Goal: Information Seeking & Learning: Learn about a topic

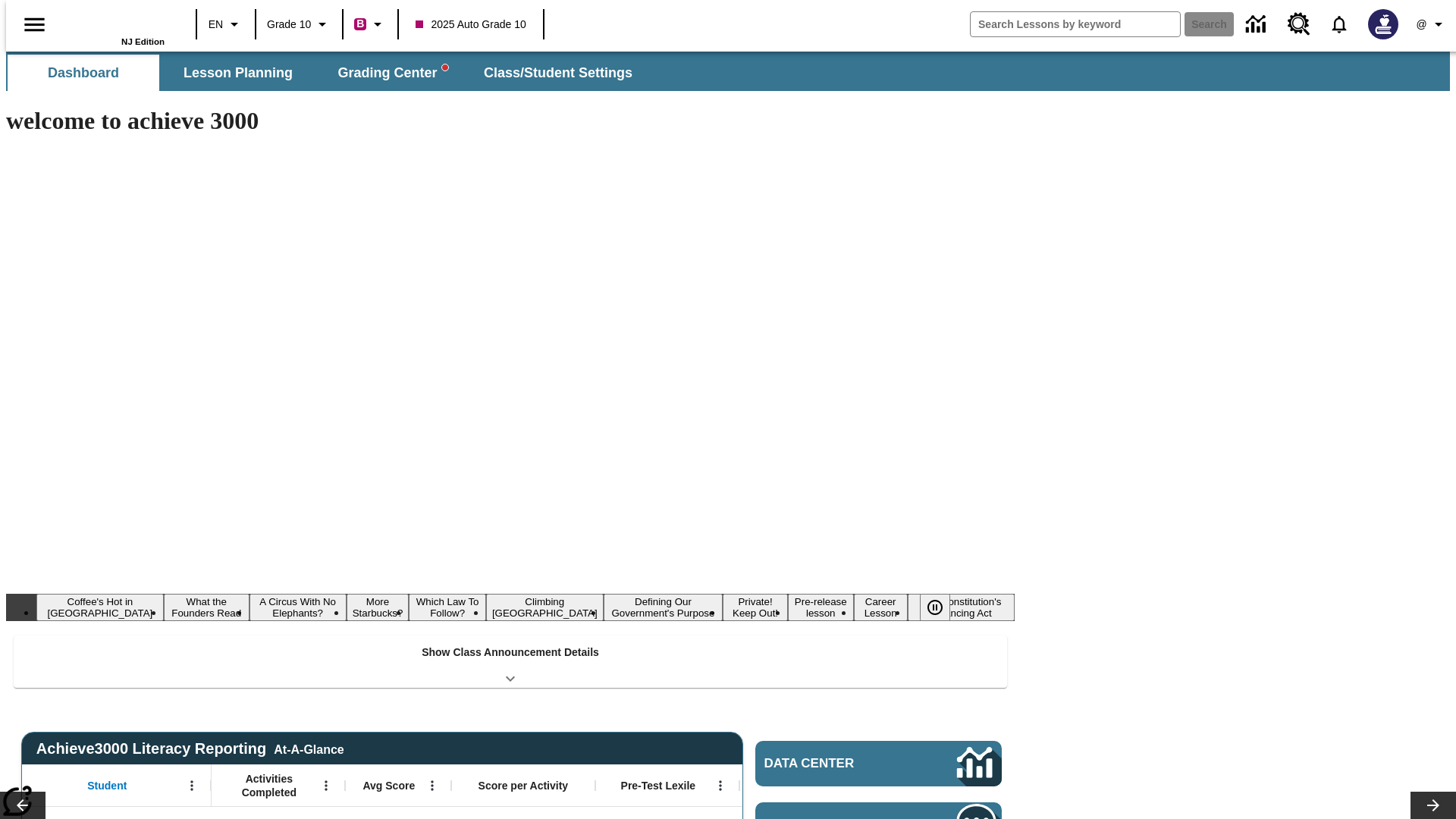
type input "-1"
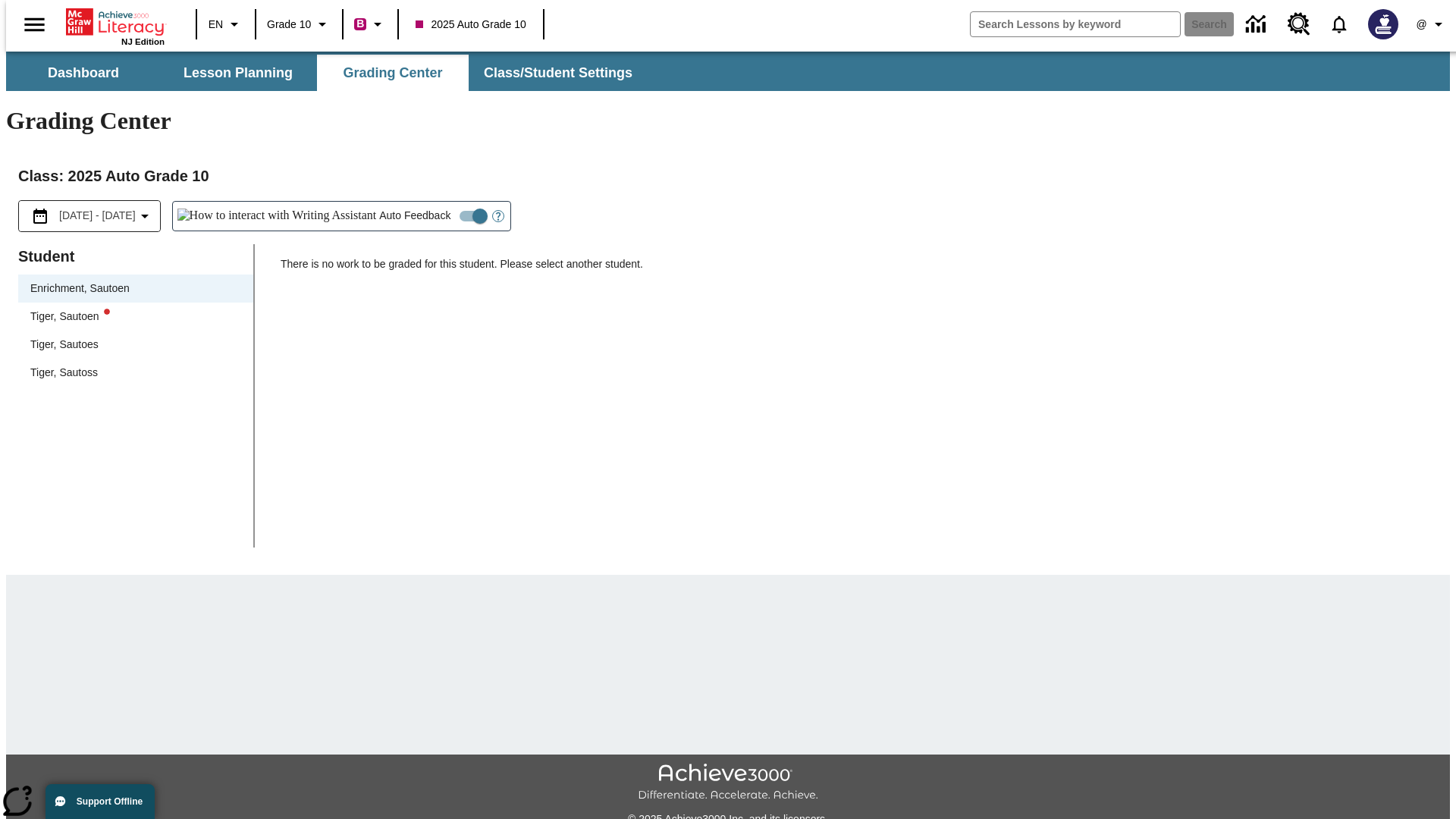
click at [131, 309] on div "Tiger, Sautoen" at bounding box center [136, 316] width 211 height 16
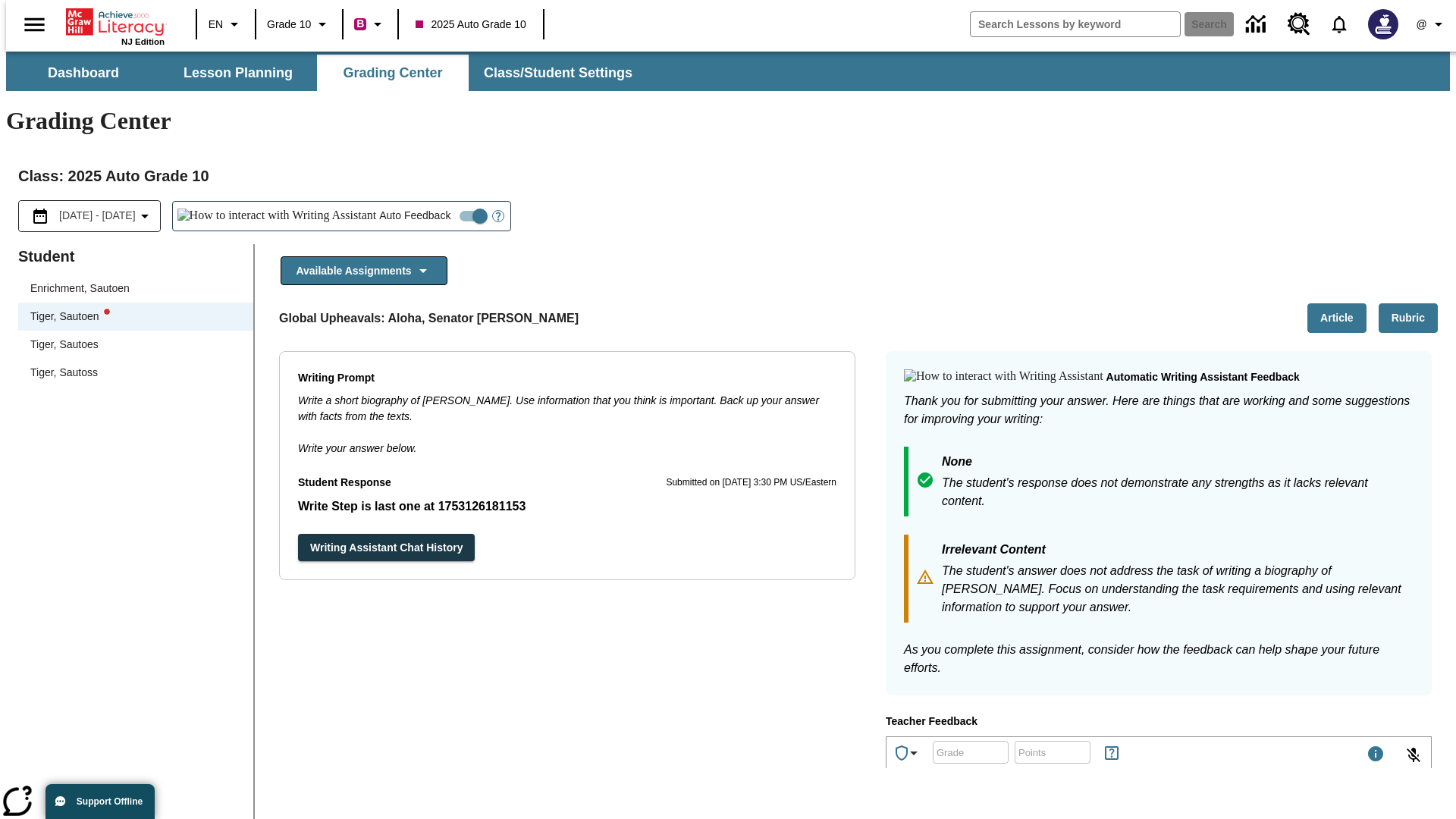
click at [1343, 304] on button "Article" at bounding box center [1337, 318] width 59 height 30
click at [226, 25] on icon "Language: EN, Select a language" at bounding box center [234, 24] width 18 height 18
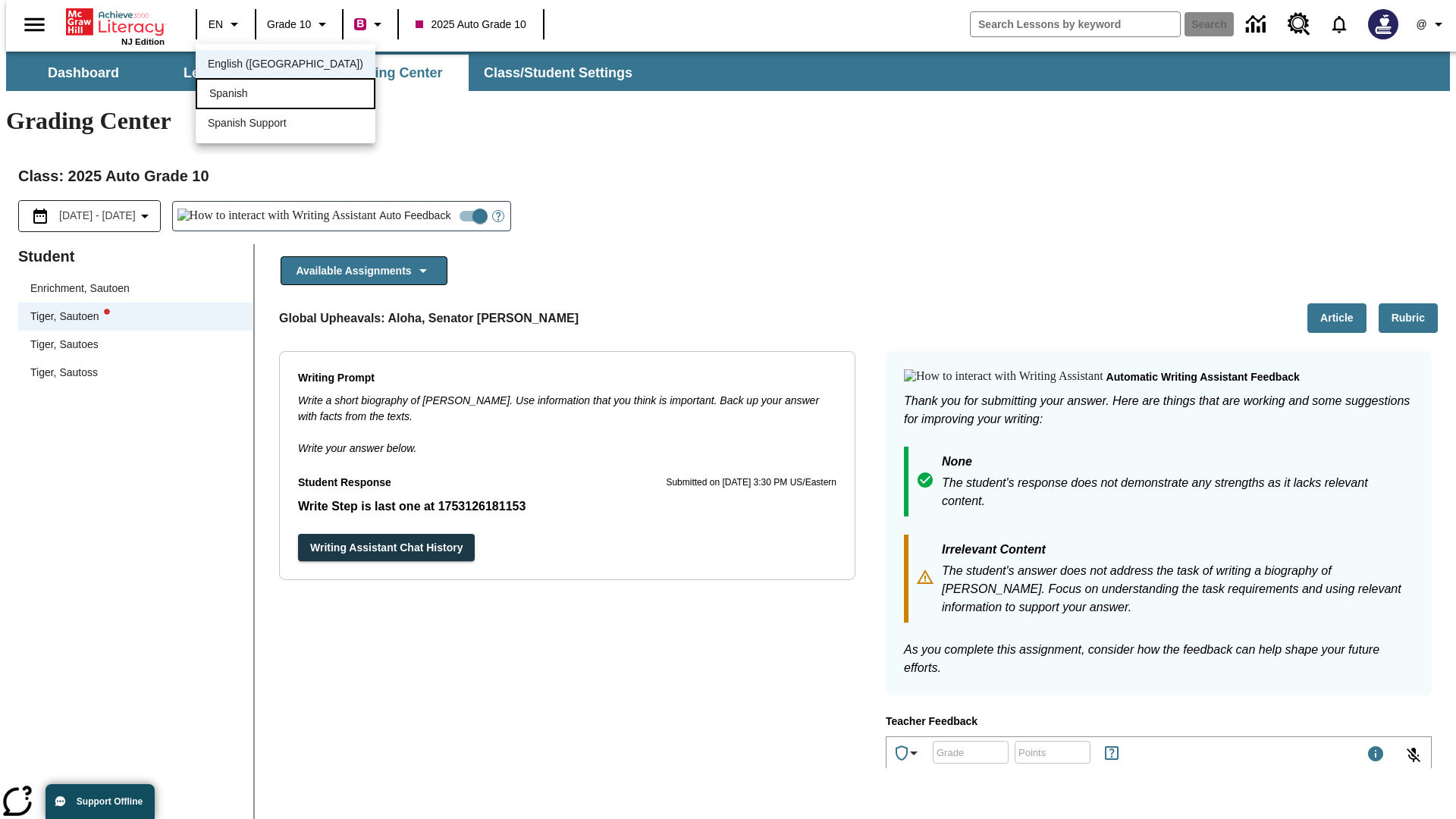
click at [253, 95] on div "Spanish" at bounding box center [286, 93] width 180 height 31
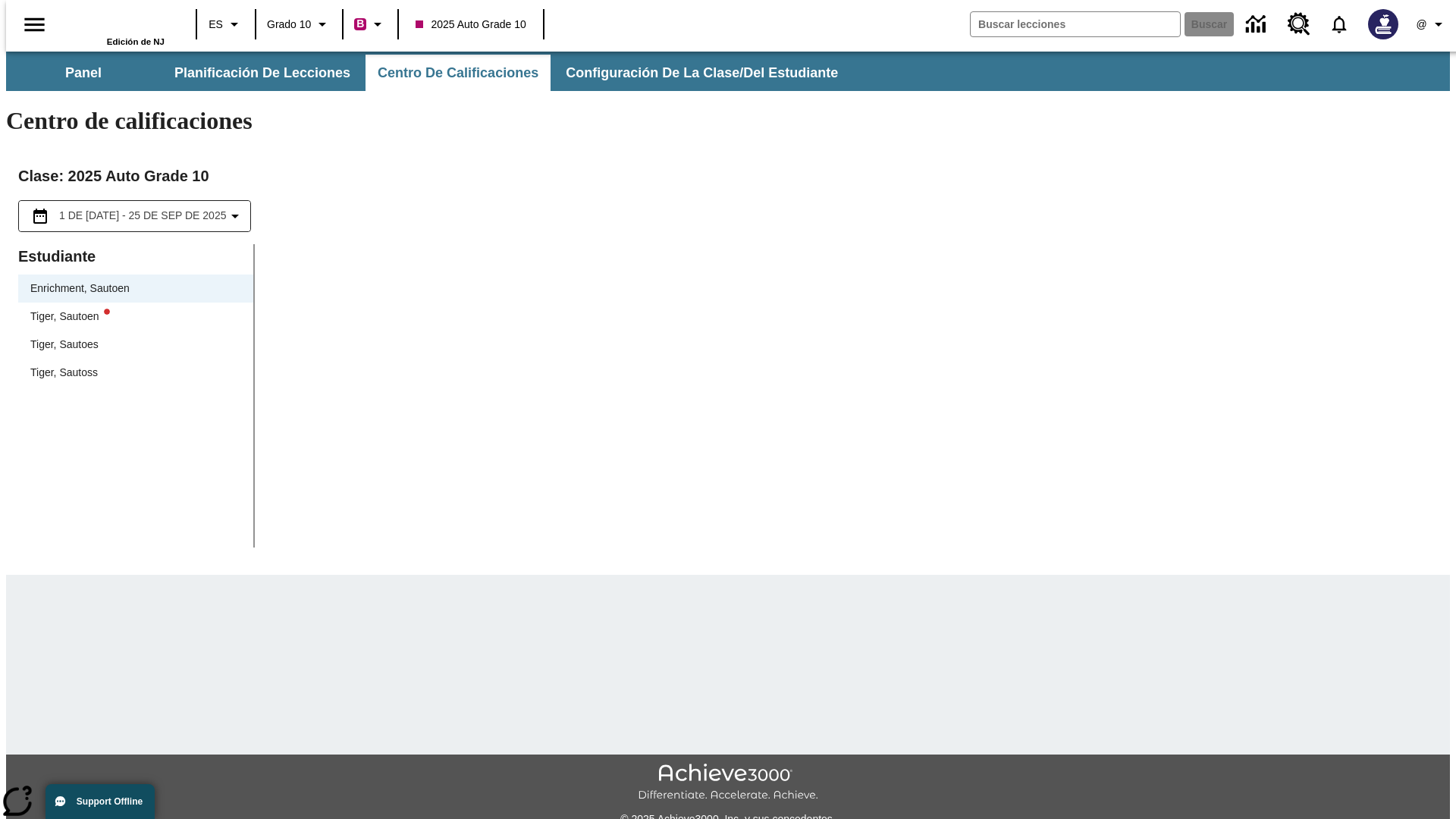
click at [131, 309] on div "Tiger, Sautoen" at bounding box center [136, 316] width 211 height 16
